Goal: Contribute content: Add original content to the website for others to see

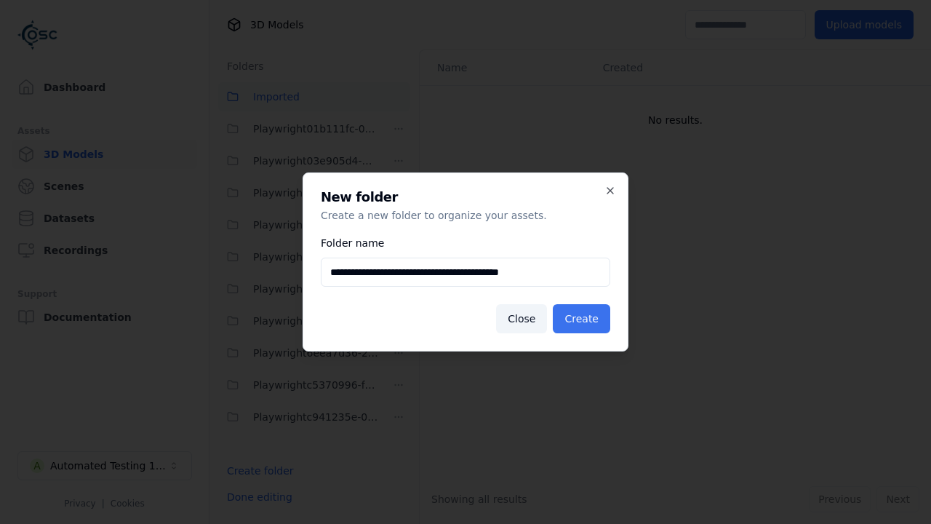
type input "**********"
click at [584, 319] on button "Create" at bounding box center [581, 318] width 57 height 29
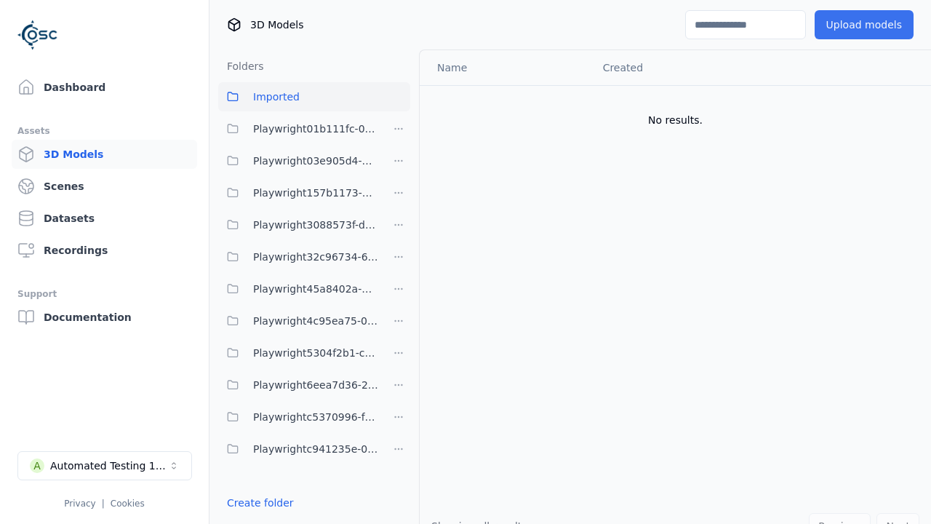
click at [298, 289] on span "Playwright45a8402a-7c74-4134-99ad-eb5e5f8c87f1" at bounding box center [315, 288] width 125 height 17
click at [867, 25] on button "Upload models" at bounding box center [864, 24] width 99 height 29
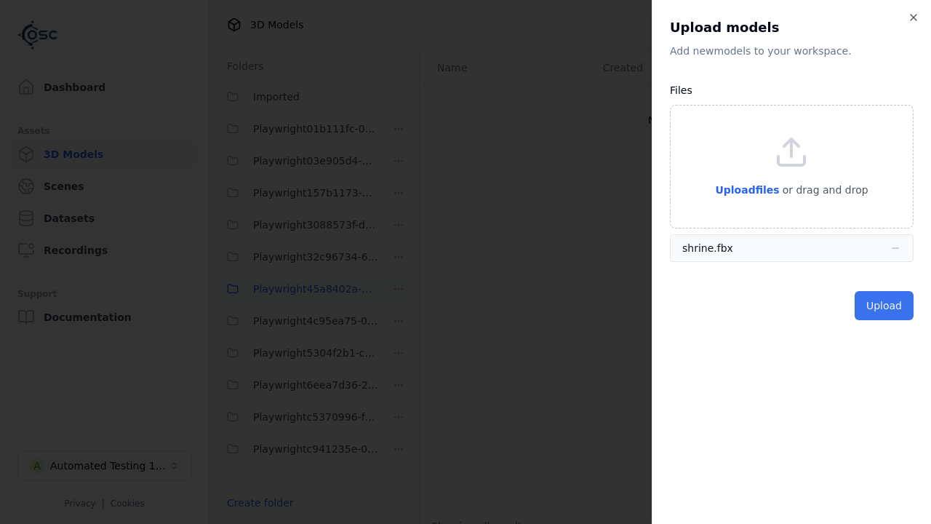
click at [886, 306] on button "Upload" at bounding box center [884, 305] width 59 height 29
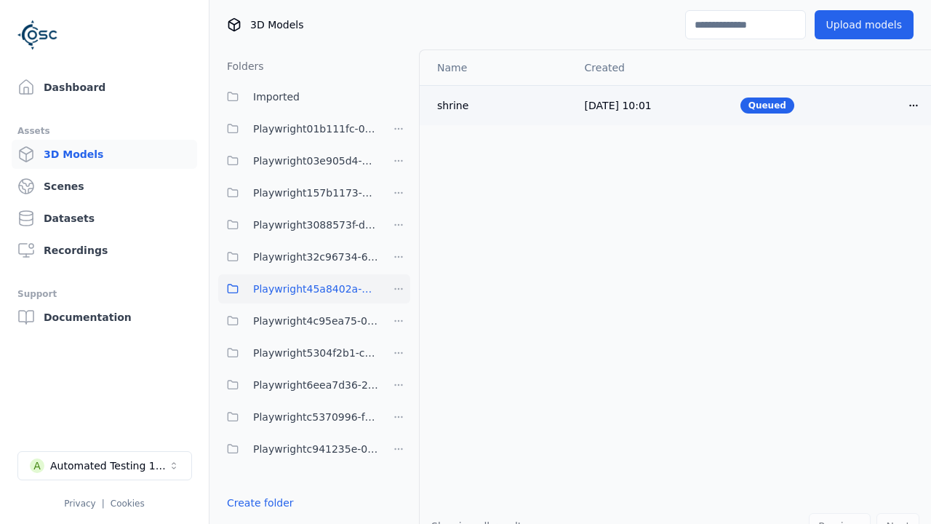
click at [914, 105] on html "Support Dashboard Assets 3D Models Scenes Datasets Recordings Support Documenta…" at bounding box center [465, 262] width 931 height 524
click at [882, 162] on div "Delete" at bounding box center [882, 161] width 86 height 23
